Goal: Task Accomplishment & Management: Manage account settings

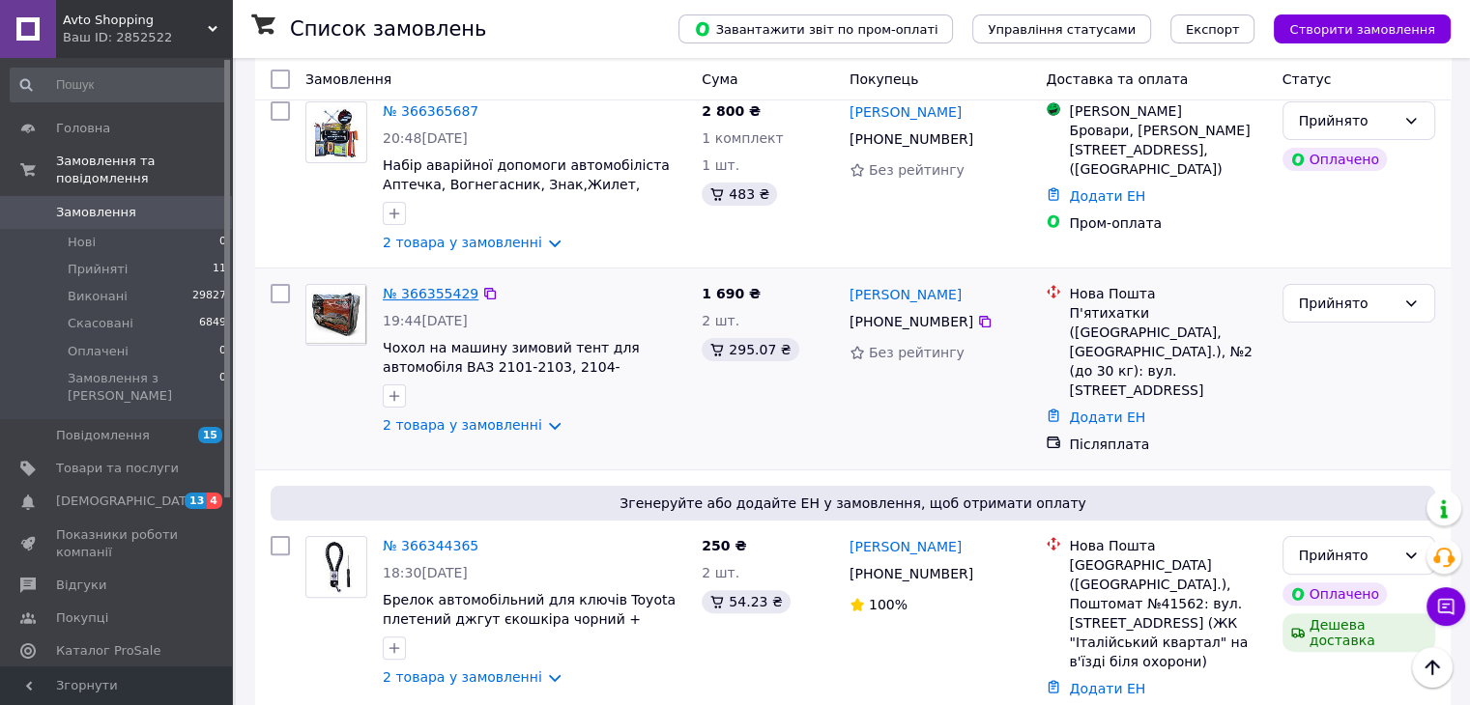
scroll to position [290, 0]
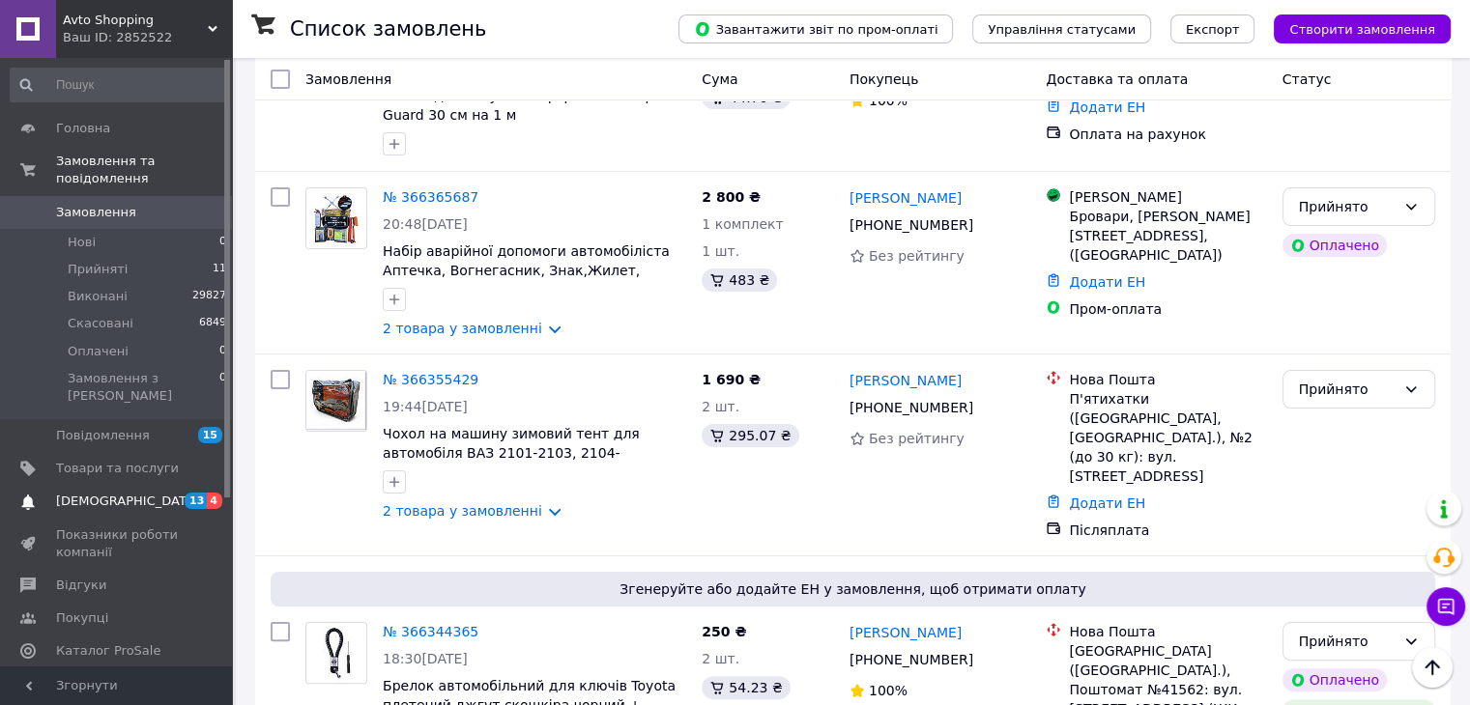
click at [125, 493] on span "[DEMOGRAPHIC_DATA]" at bounding box center [127, 501] width 143 height 17
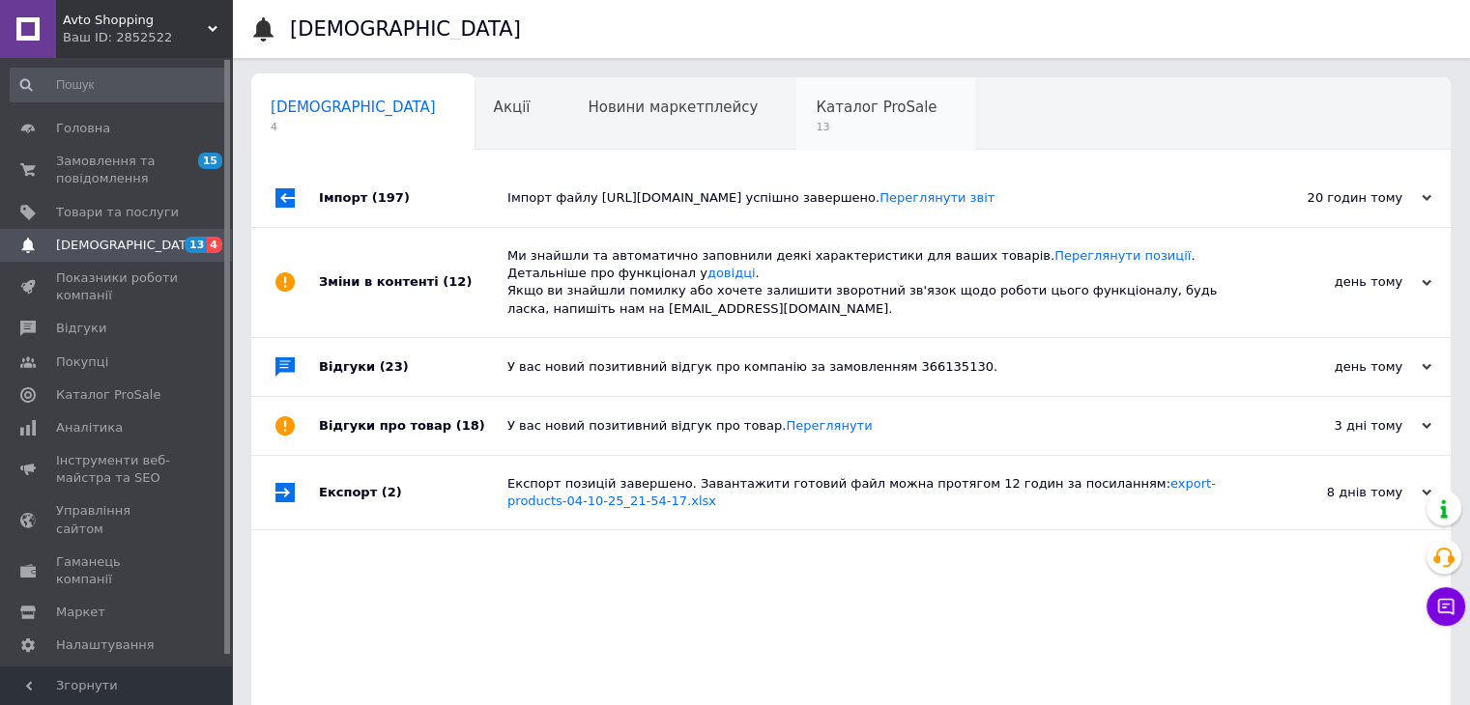
click at [816, 123] on span "13" at bounding box center [876, 127] width 121 height 14
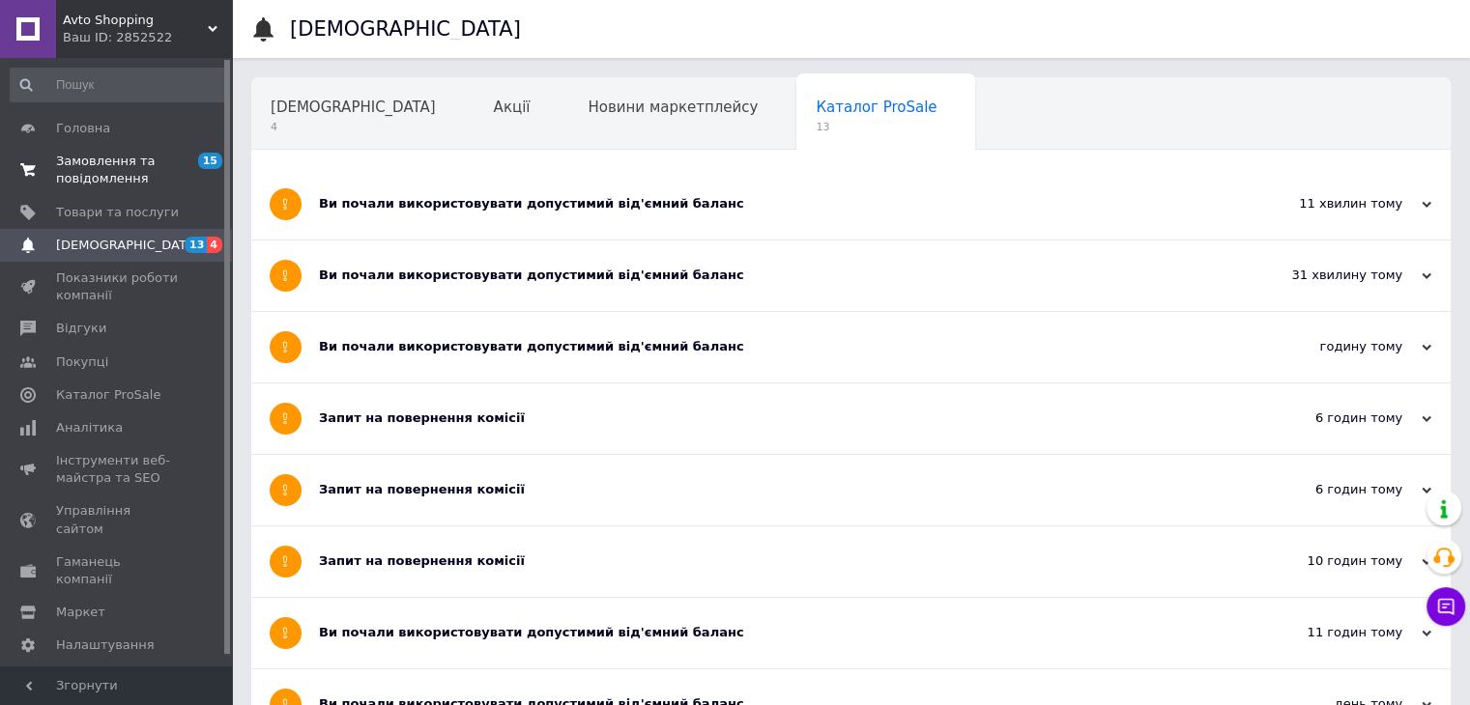
click at [116, 157] on span "Замовлення та повідомлення" at bounding box center [117, 170] width 123 height 35
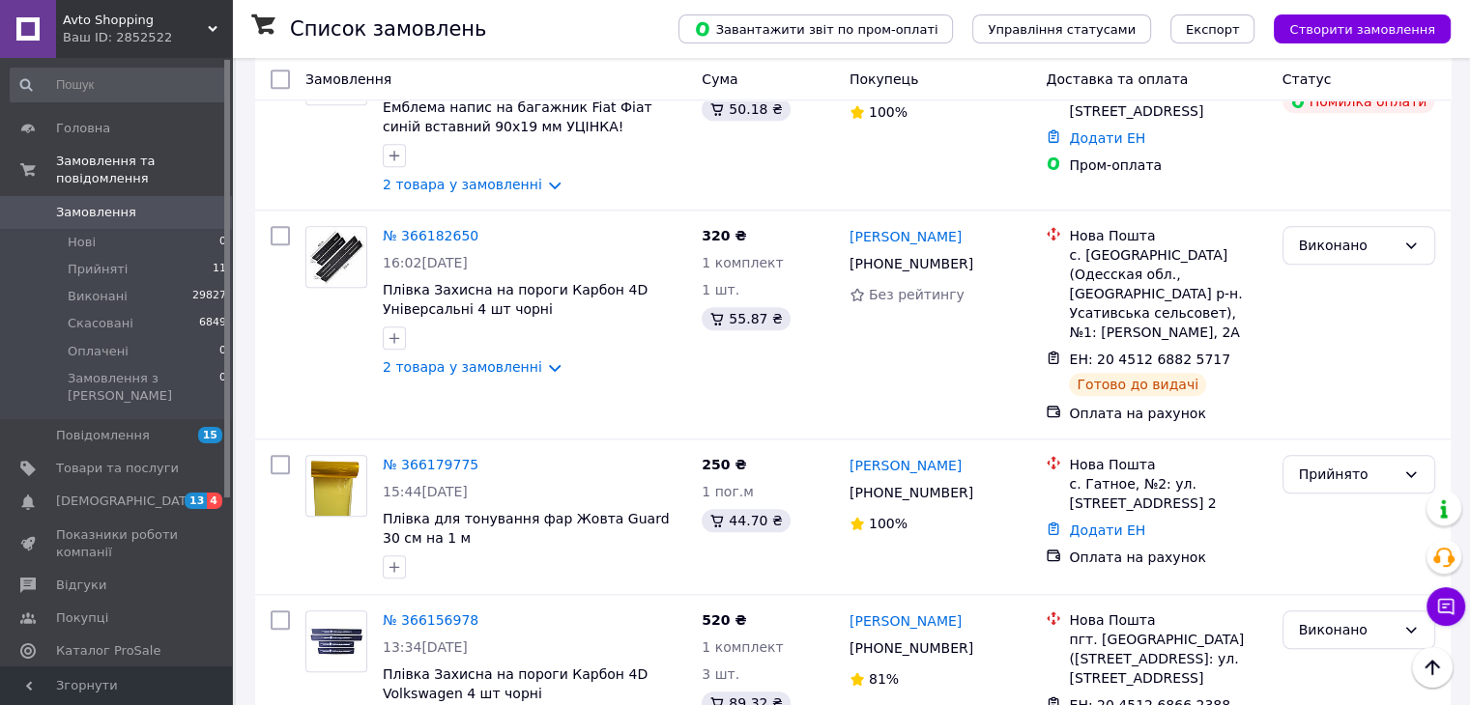
scroll to position [1836, 0]
